Goal: Find specific page/section: Find specific page/section

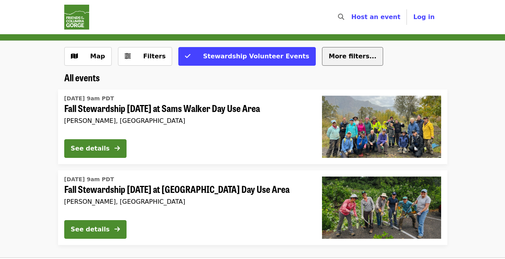
click at [322, 62] on button "More filters..." at bounding box center [352, 56] width 61 height 19
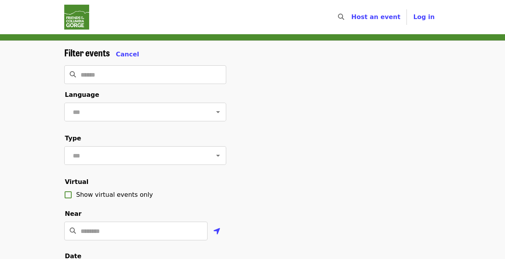
click at [309, 61] on div "Filter events Cancel ​ Language ​ Type ​ Virtual Show virtual events only Near …" at bounding box center [253, 264] width 390 height 434
click at [127, 56] on span "Cancel" at bounding box center [127, 54] width 23 height 7
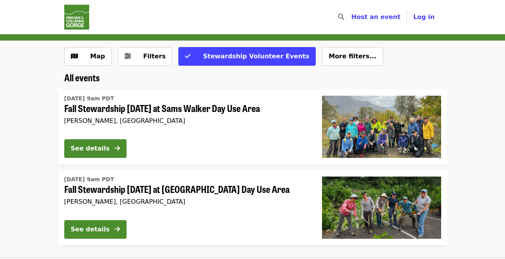
click at [97, 15] on nav "Skip to content ​ Host an event Host Log in" at bounding box center [253, 17] width 390 height 34
click at [85, 15] on img "Main navigation" at bounding box center [76, 17] width 25 height 25
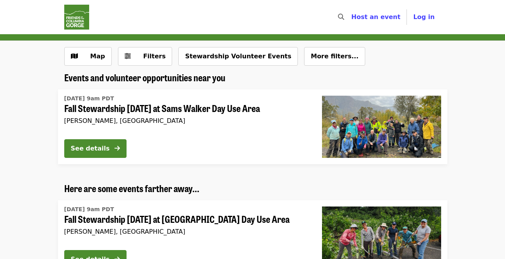
click at [74, 19] on img "Main navigation" at bounding box center [76, 17] width 25 height 25
click at [77, 17] on img "Main navigation" at bounding box center [76, 17] width 25 height 25
